Goal: Transaction & Acquisition: Purchase product/service

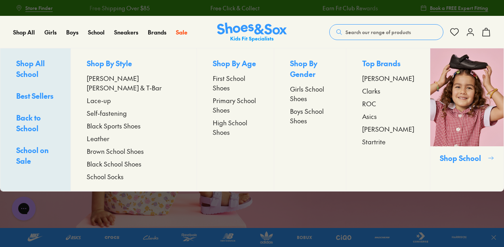
click at [115, 108] on span "Self-fastening" at bounding box center [107, 113] width 40 height 10
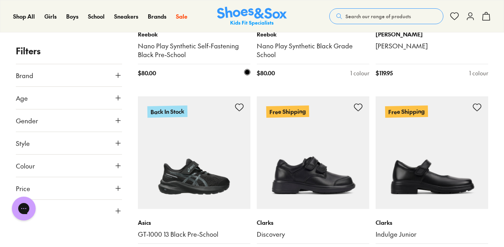
scroll to position [810, 0]
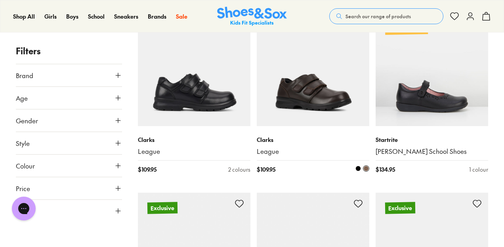
scroll to position [520, 0]
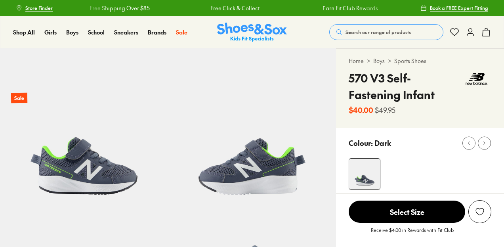
select select "*"
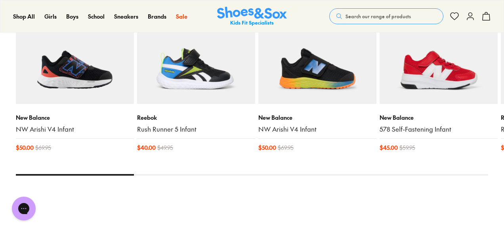
scroll to position [849, 0]
